Goal: Find specific page/section: Find specific page/section

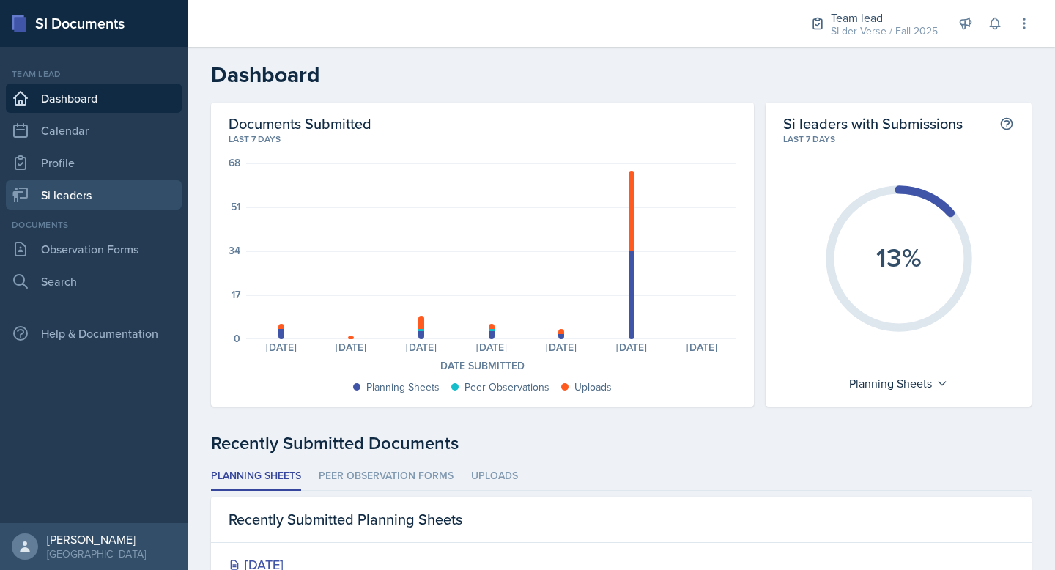
click at [70, 204] on link "Si leaders" at bounding box center [94, 194] width 176 height 29
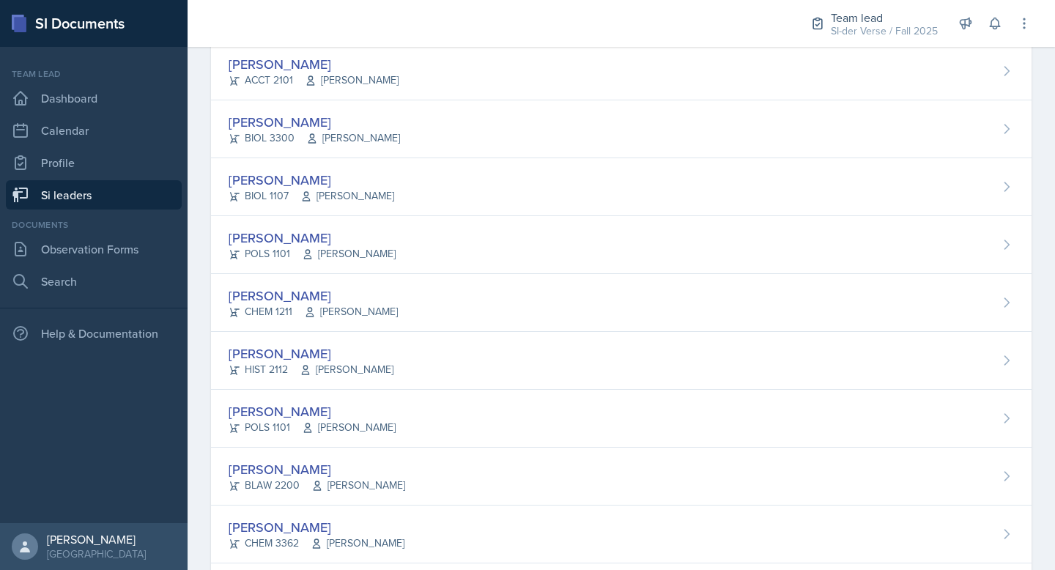
scroll to position [929, 0]
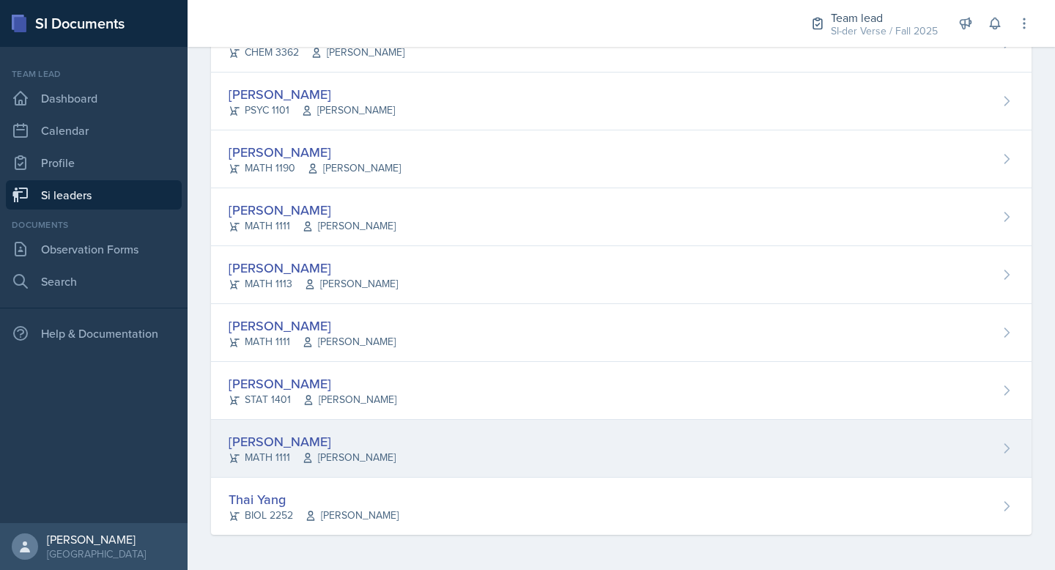
click at [394, 449] on div "[PERSON_NAME]" at bounding box center [312, 442] width 167 height 20
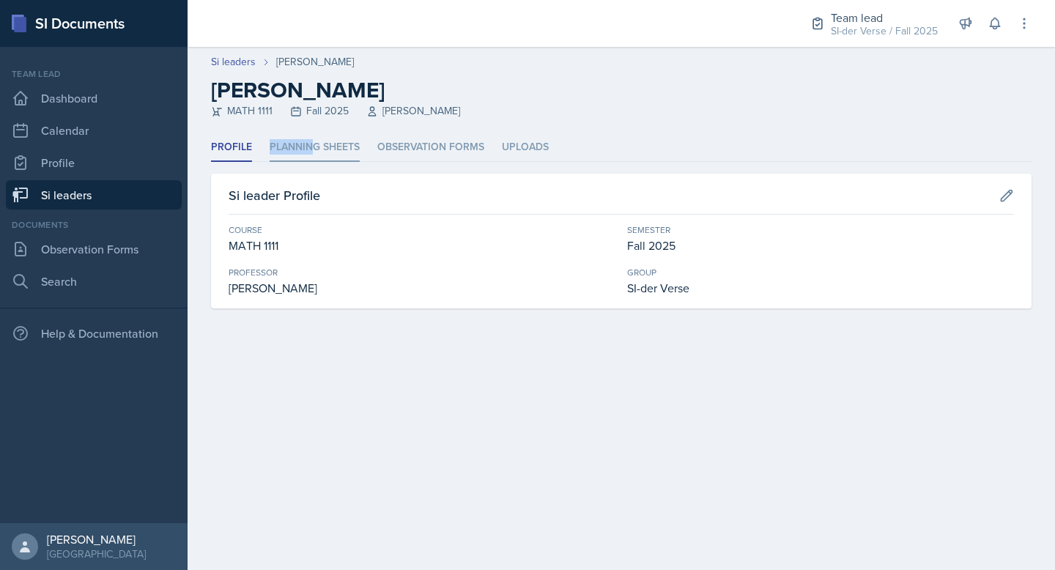
click at [314, 141] on li "Planning Sheets" at bounding box center [315, 147] width 90 height 29
